Goal: Transaction & Acquisition: Purchase product/service

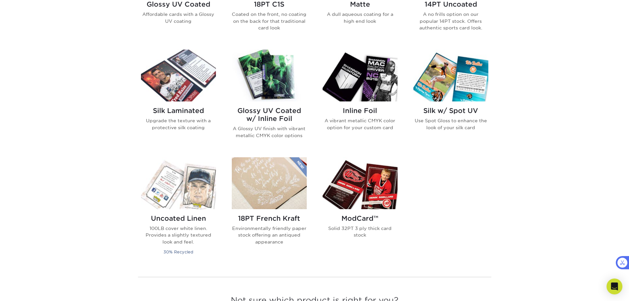
scroll to position [396, 0]
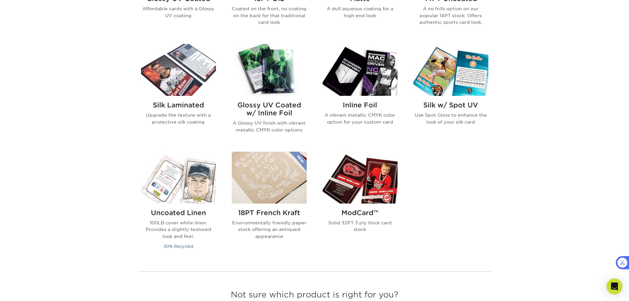
click at [298, 101] on h2 "Glossy UV Coated w/ Inline Foil" at bounding box center [269, 109] width 75 height 16
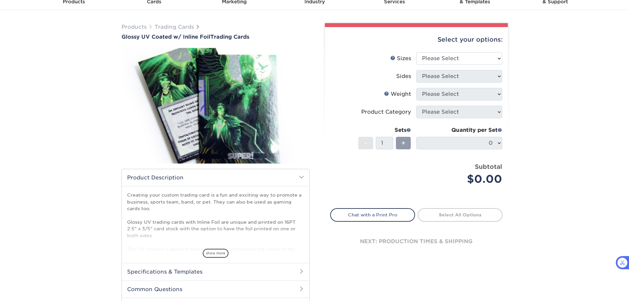
scroll to position [33, 0]
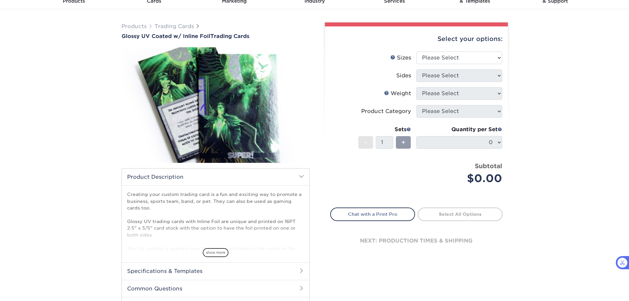
click at [442, 50] on div "Select your options:" at bounding box center [416, 38] width 172 height 25
click at [443, 59] on select "Please Select 2.5" x 3.5"" at bounding box center [459, 57] width 86 height 13
select select "2.50x3.50"
click at [416, 51] on select "Please Select 2.5" x 3.5"" at bounding box center [459, 57] width 86 height 13
click at [444, 77] on select "Please Select Print Both Sides - Foil Back Only Print Both Sides - Foil Both Si…" at bounding box center [459, 75] width 86 height 13
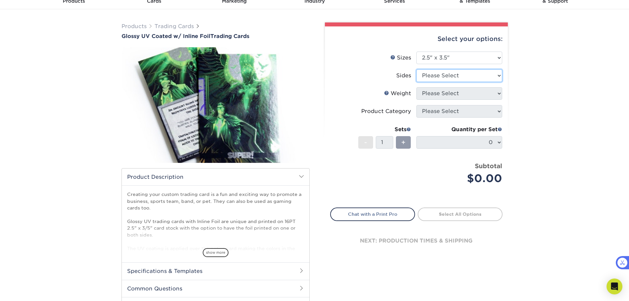
select select "e9e9dfb3-fba1-4d60-972c-fd9ca5904d33"
click at [416, 69] on select "Please Select Print Both Sides - Foil Back Only Print Both Sides - Foil Both Si…" at bounding box center [459, 75] width 86 height 13
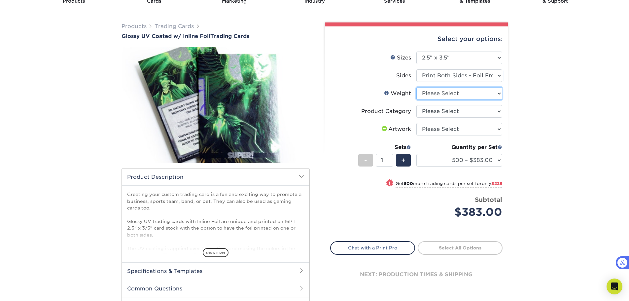
click at [440, 95] on select "Please Select 16PT" at bounding box center [459, 93] width 86 height 13
select select "16PT"
click at [416, 87] on select "Please Select 16PT" at bounding box center [459, 93] width 86 height 13
